Goal: Task Accomplishment & Management: Use online tool/utility

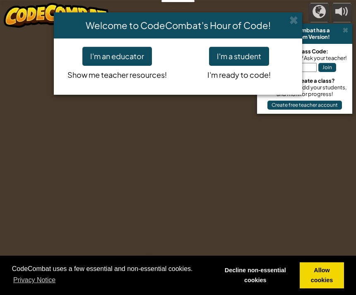
click at [254, 53] on button "I'm a student" at bounding box center [239, 56] width 60 height 19
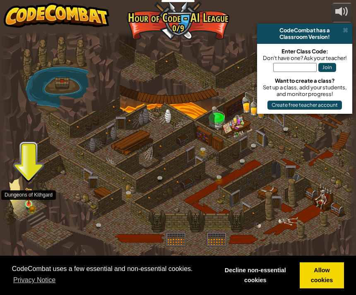
click at [32, 198] on img at bounding box center [29, 195] width 8 height 17
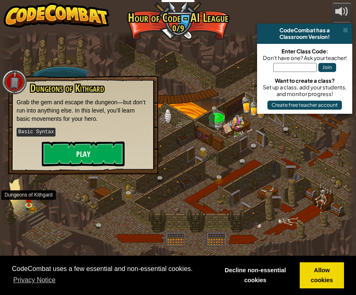
click at [84, 154] on button "Play" at bounding box center [83, 153] width 83 height 25
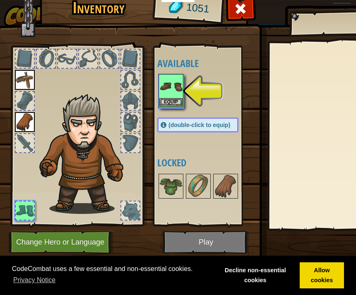
click at [180, 93] on img at bounding box center [170, 86] width 23 height 23
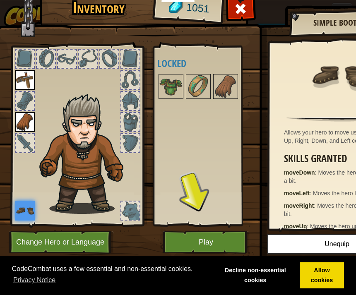
click at [306, 12] on img at bounding box center [207, 112] width 421 height 300
click at [172, 86] on img at bounding box center [170, 86] width 23 height 23
click at [207, 239] on button "Play" at bounding box center [206, 242] width 86 height 23
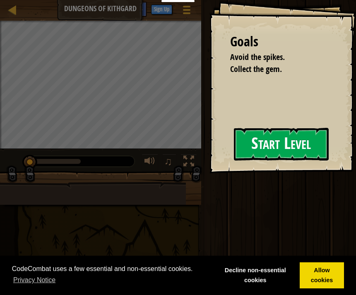
click at [286, 149] on button "Start Level" at bounding box center [281, 144] width 95 height 33
